Goal: Transaction & Acquisition: Download file/media

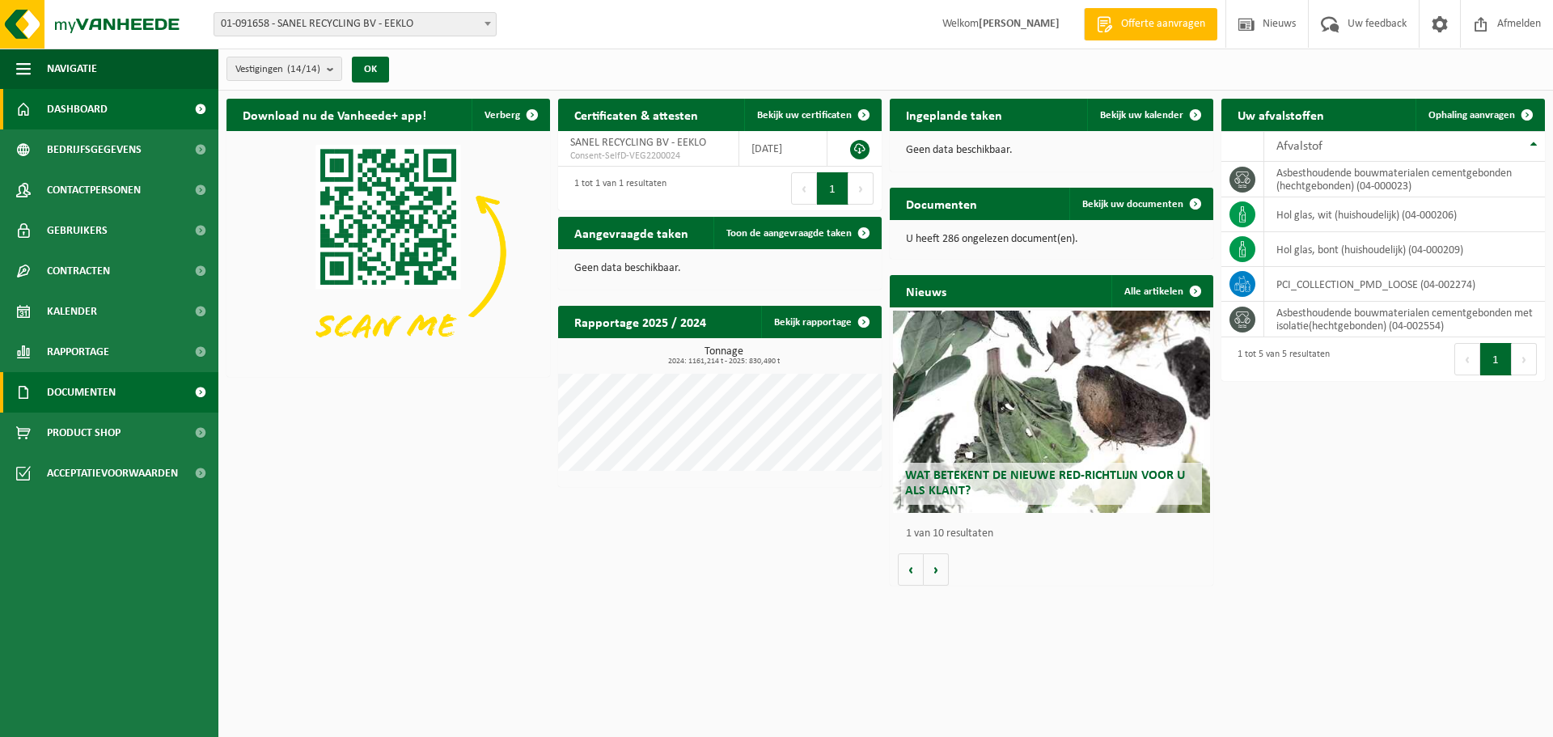
click at [90, 382] on span "Documenten" at bounding box center [81, 392] width 69 height 40
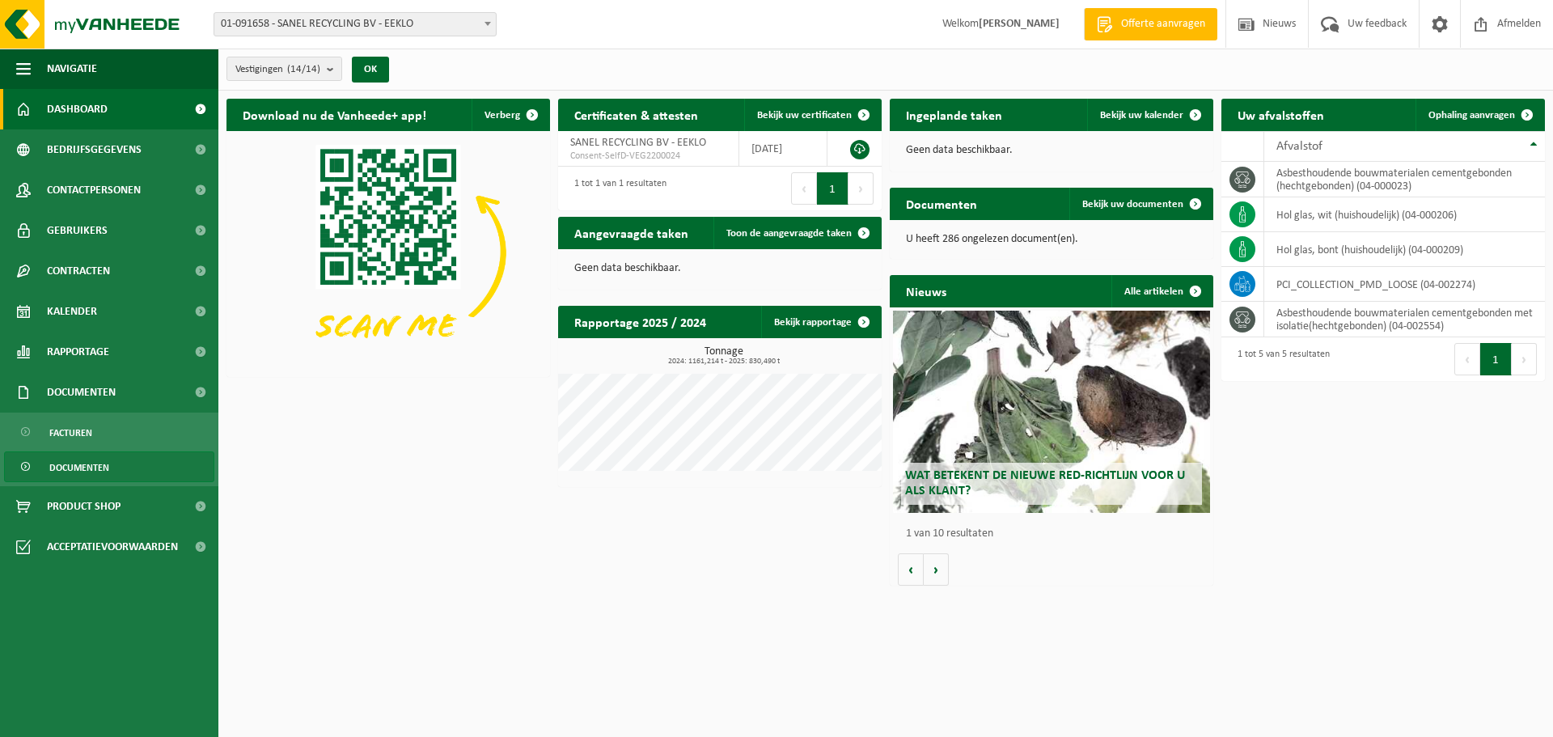
click at [87, 463] on span "Documenten" at bounding box center [79, 467] width 60 height 31
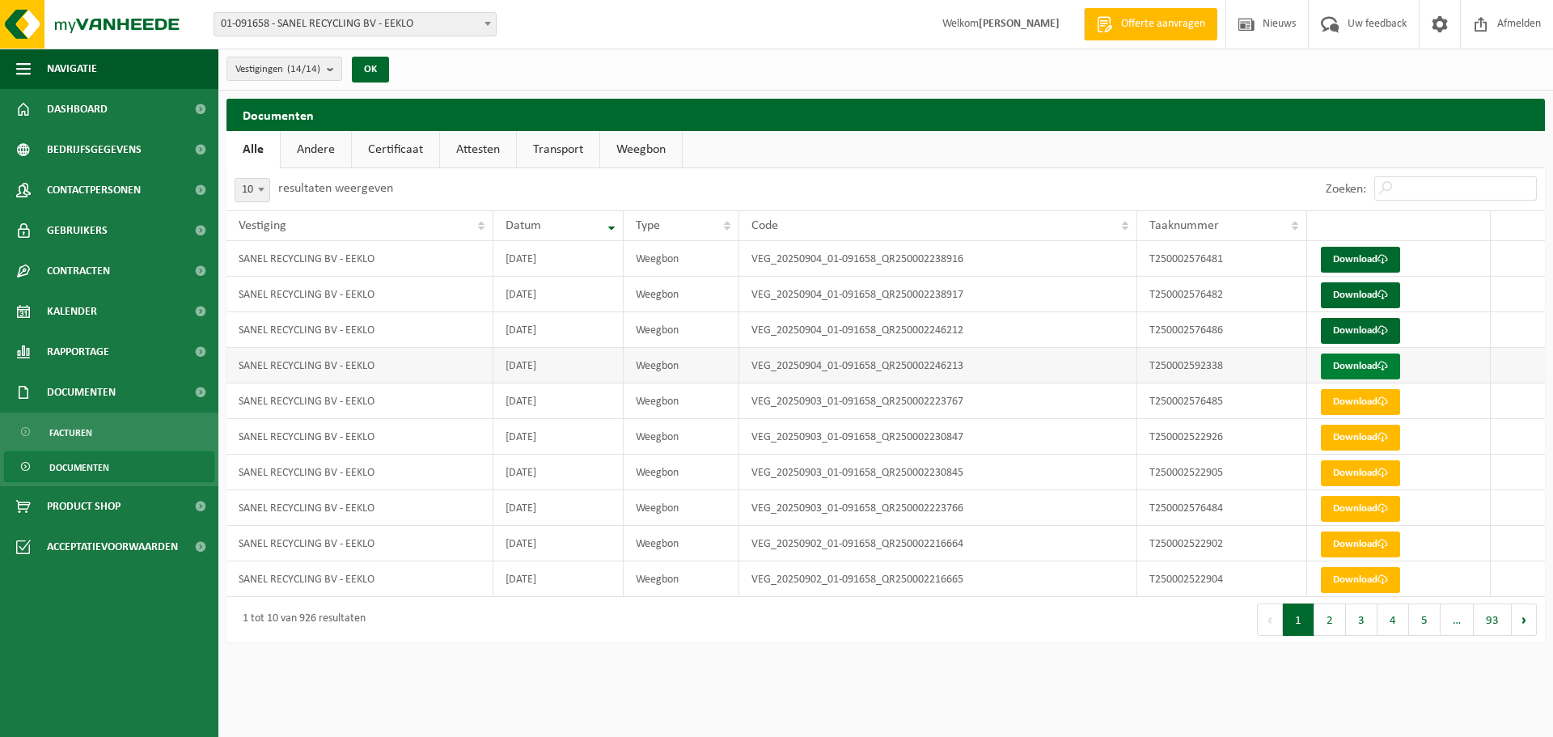
click at [1339, 360] on link "Download" at bounding box center [1360, 366] width 79 height 26
click at [1345, 328] on link "Download" at bounding box center [1360, 331] width 79 height 26
click at [1334, 292] on link "Download" at bounding box center [1360, 295] width 79 height 26
click at [1341, 251] on link "Download" at bounding box center [1360, 260] width 79 height 26
click at [96, 435] on link "Facturen" at bounding box center [109, 431] width 210 height 31
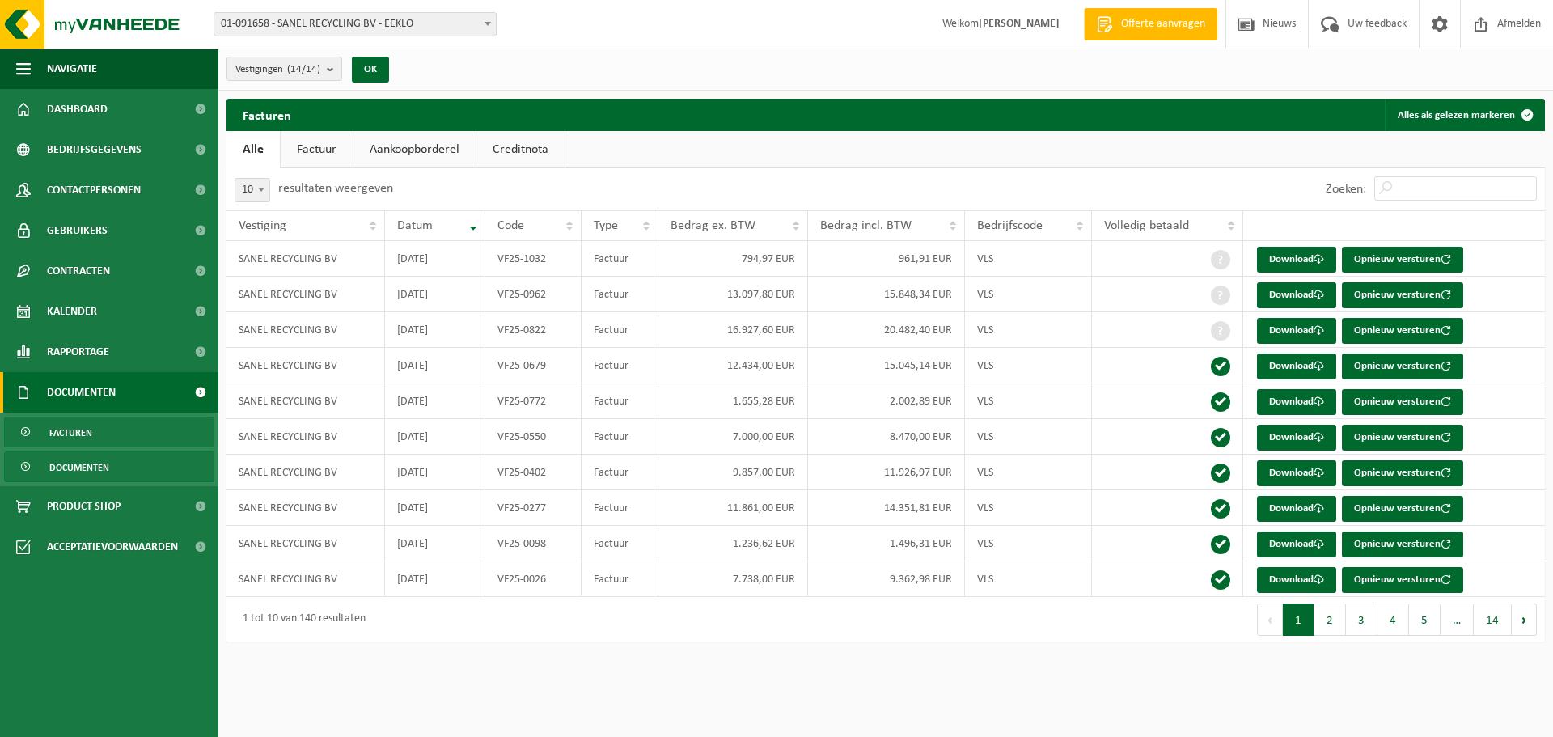
click at [93, 465] on span "Documenten" at bounding box center [79, 467] width 60 height 31
